Goal: Information Seeking & Learning: Learn about a topic

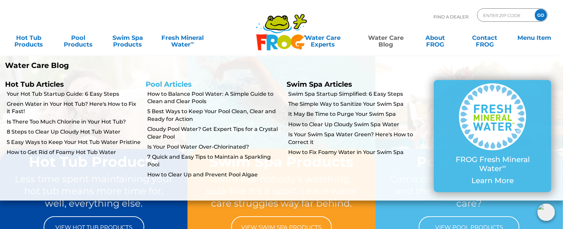
click at [177, 84] on link "Pool Articles" at bounding box center [169, 84] width 46 height 8
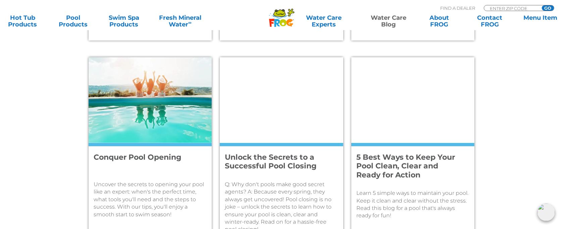
scroll to position [470, 0]
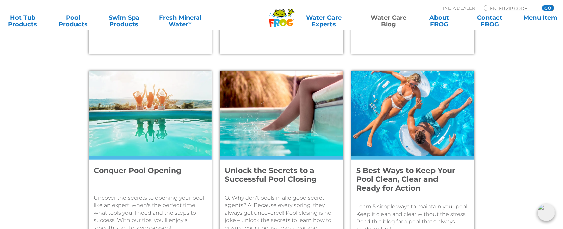
click at [290, 179] on h4 "Unlock the Secrets to a Successful Pool Closing" at bounding box center [277, 176] width 104 height 18
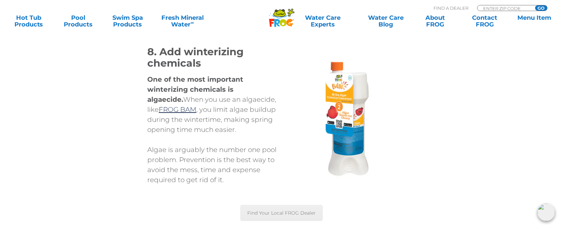
scroll to position [2012, 0]
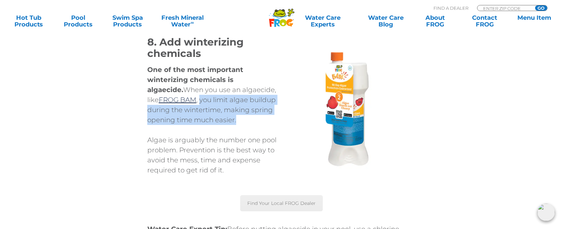
drag, startPoint x: 215, startPoint y: 130, endPoint x: 167, endPoint y: 114, distance: 50.6
click at [167, 114] on p "One of the most important winterizing chemicals is algaecide. When you use an a…" at bounding box center [214, 95] width 134 height 60
click at [218, 125] on p "One of the most important winterizing chemicals is algaecide. When you use an a…" at bounding box center [214, 95] width 134 height 60
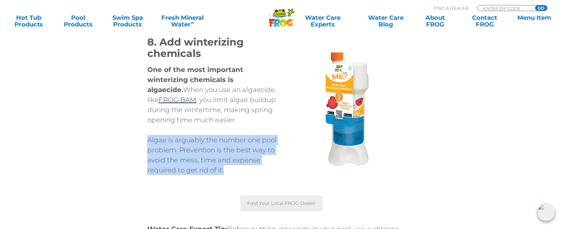
drag, startPoint x: 229, startPoint y: 181, endPoint x: 129, endPoint y: 149, distance: 104.4
click at [129, 149] on div "8. Add winterizing chemicals One of the most important winterizing chemicals is…" at bounding box center [281, 116] width 402 height 159
click at [231, 175] on p "Algae is arguably the number one pool problem. Prevention is the best way to av…" at bounding box center [214, 155] width 134 height 40
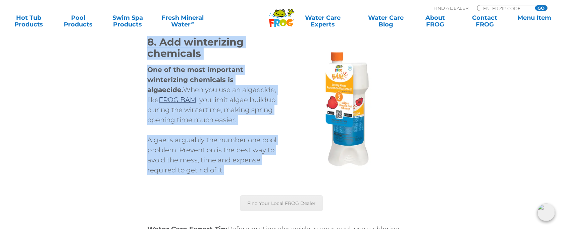
drag, startPoint x: 229, startPoint y: 180, endPoint x: 139, endPoint y: 53, distance: 156.1
click at [139, 53] on div "8. Add winterizing chemicals One of the most important winterizing chemicals is…" at bounding box center [281, 116] width 402 height 159
click at [268, 59] on h1 "8. Add winterizing chemicals" at bounding box center [214, 48] width 134 height 23
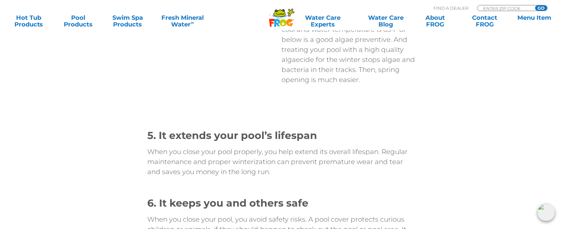
scroll to position [3153, 0]
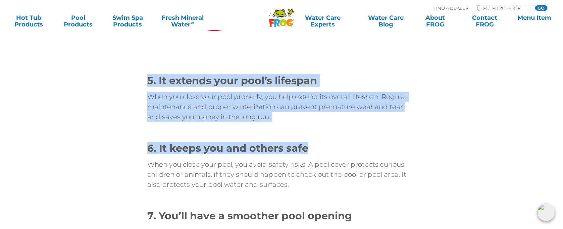
drag, startPoint x: 305, startPoint y: 161, endPoint x: 126, endPoint y: 85, distance: 194.6
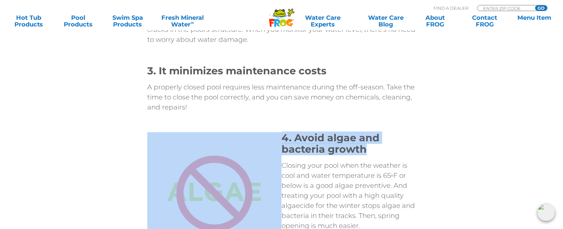
drag, startPoint x: 274, startPoint y: 137, endPoint x: 378, endPoint y: 160, distance: 106.4
click at [385, 155] on h1 "4. Avoid algae and bacteria growth" at bounding box center [348, 143] width 134 height 23
drag, startPoint x: 377, startPoint y: 161, endPoint x: 278, endPoint y: 145, distance: 100.2
click at [278, 145] on div "4. Avoid algae and bacteria growth Closing your pool when the weather is cool a…" at bounding box center [281, 198] width 402 height 133
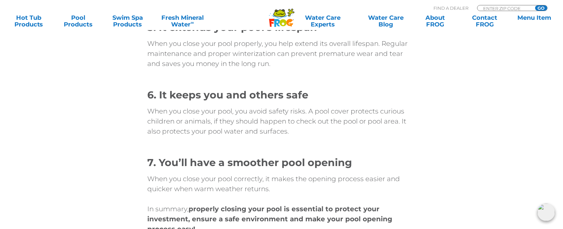
scroll to position [3220, 0]
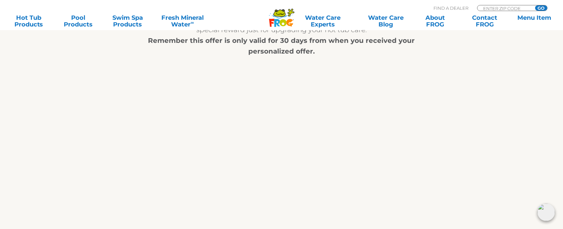
scroll to position [201, 0]
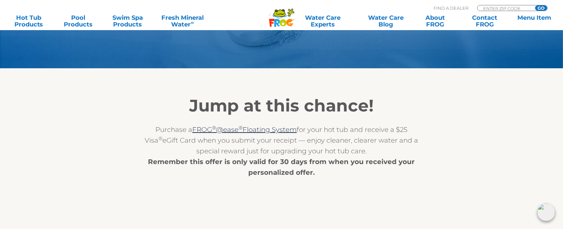
scroll to position [67, 0]
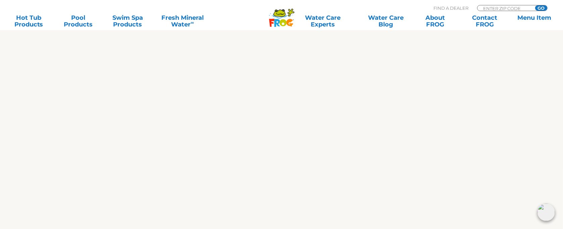
scroll to position [604, 0]
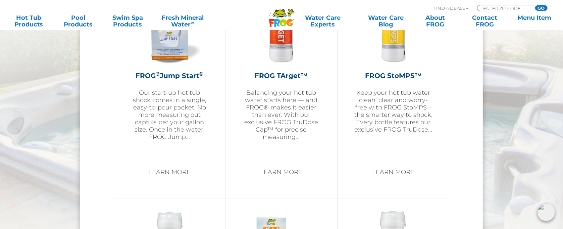
scroll to position [872, 0]
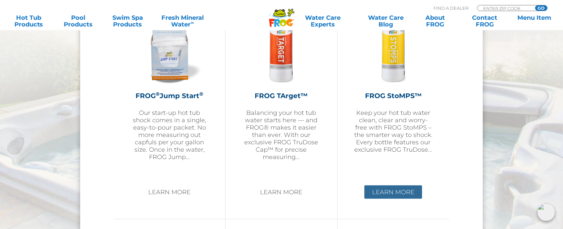
click at [402, 195] on link "Learn More" at bounding box center [393, 192] width 58 height 13
